Goal: Task Accomplishment & Management: Complete application form

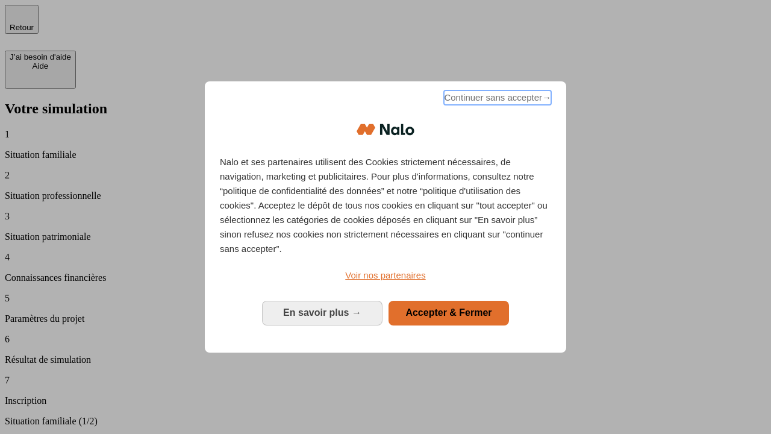
click at [497, 99] on span "Continuer sans accepter →" at bounding box center [497, 97] width 107 height 14
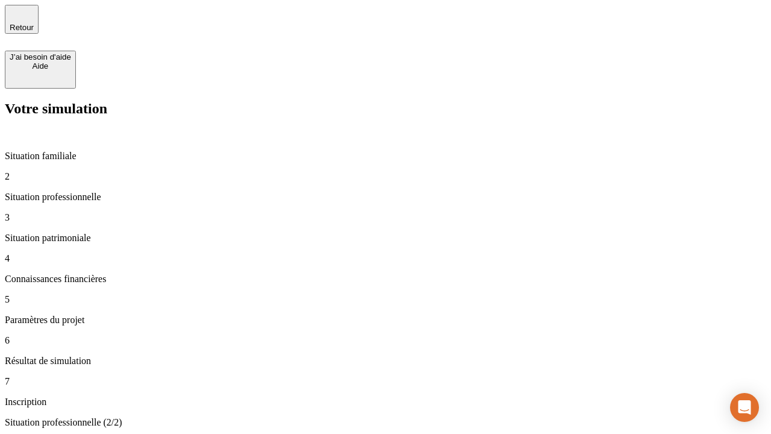
type input "30 000"
type input "40 000"
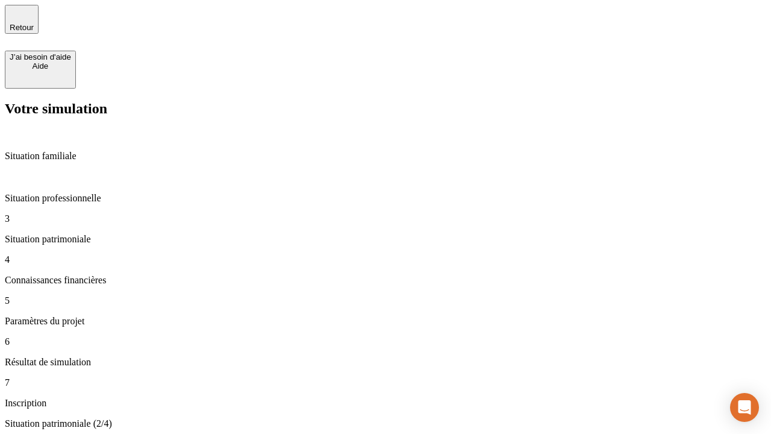
type input "1 100"
type input "20"
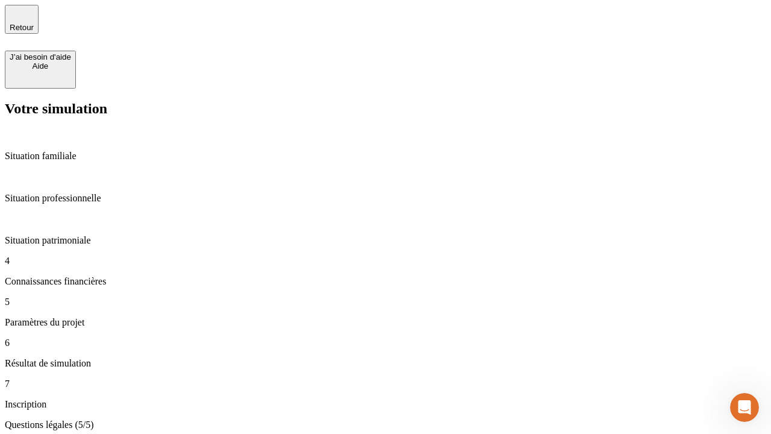
type input "40"
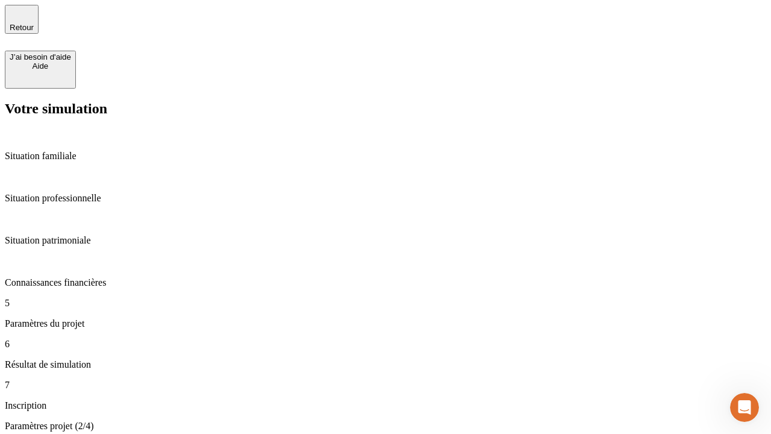
type input "50 000"
type input "640"
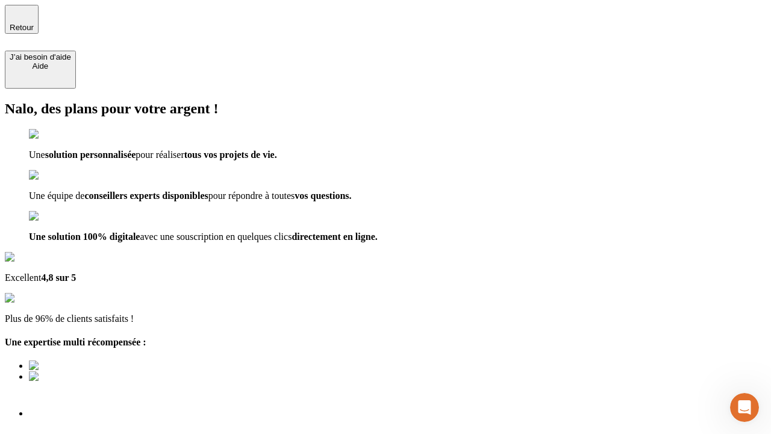
type input "[EMAIL_ADDRESS][DOMAIN_NAME]"
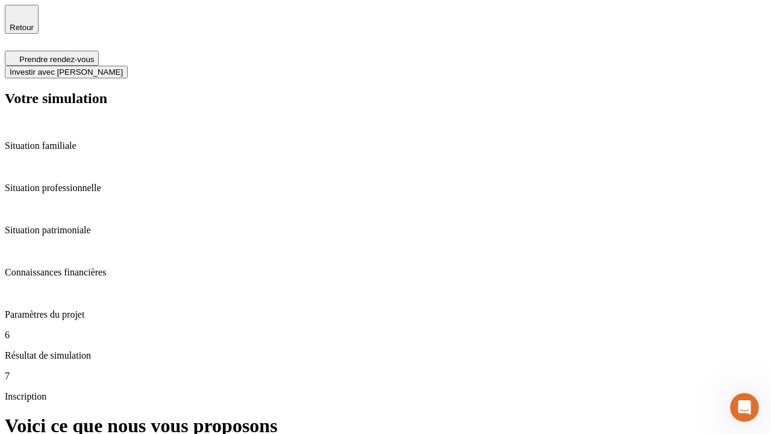
click at [123, 67] on span "Investir avec [PERSON_NAME]" at bounding box center [66, 71] width 113 height 9
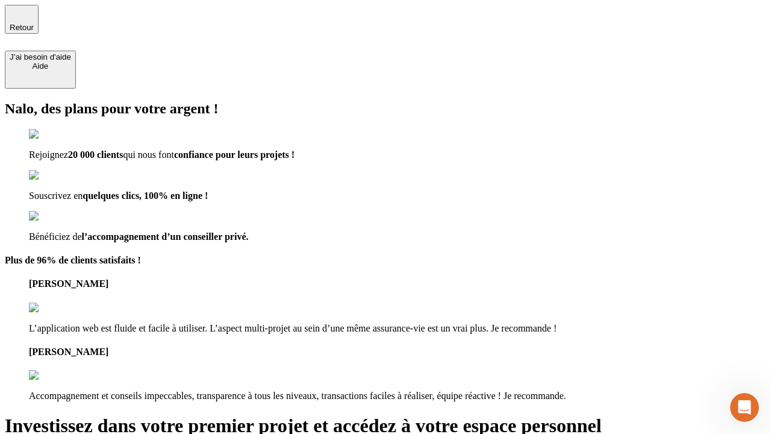
type input "[PERSON_NAME][EMAIL_ADDRESS][DOMAIN_NAME]"
